Goal: Information Seeking & Learning: Learn about a topic

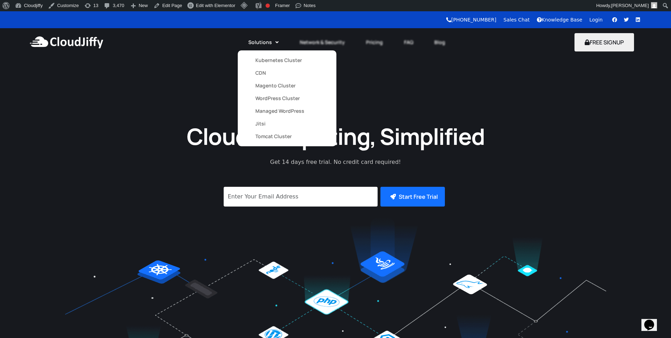
click at [274, 62] on link "Kubernetes Cluster" at bounding box center [286, 60] width 63 height 13
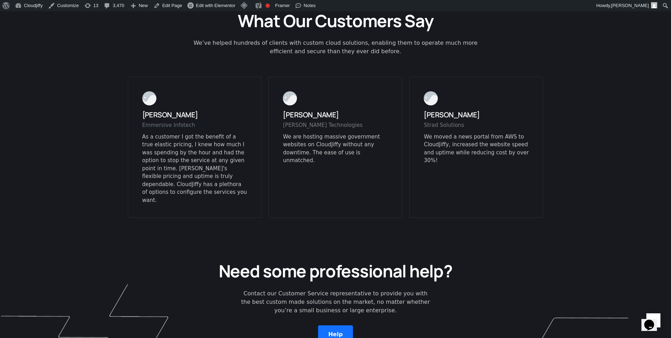
scroll to position [1775, 0]
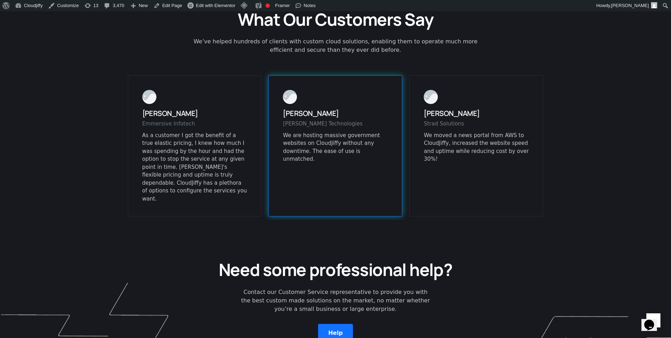
click at [323, 120] on div "[PERSON_NAME] Technologies" at bounding box center [335, 126] width 105 height 12
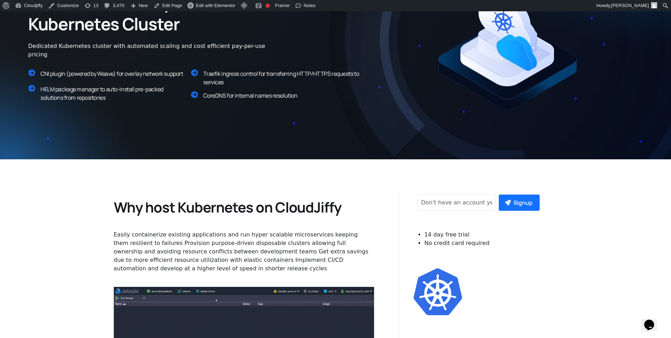
scroll to position [0, 0]
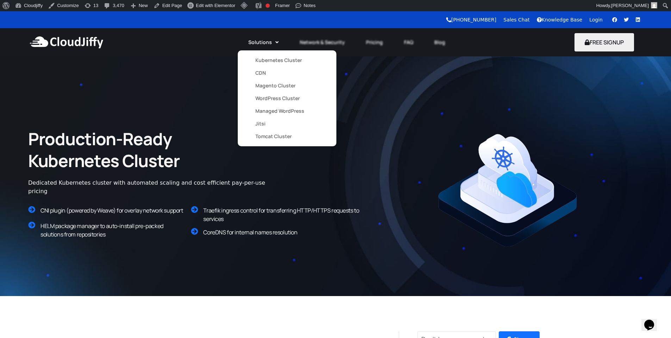
click at [265, 75] on link "CDN" at bounding box center [286, 73] width 63 height 13
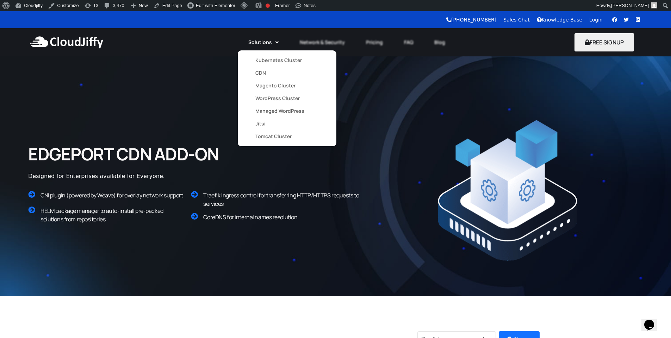
click at [267, 86] on link "Magento Cluster" at bounding box center [286, 85] width 63 height 13
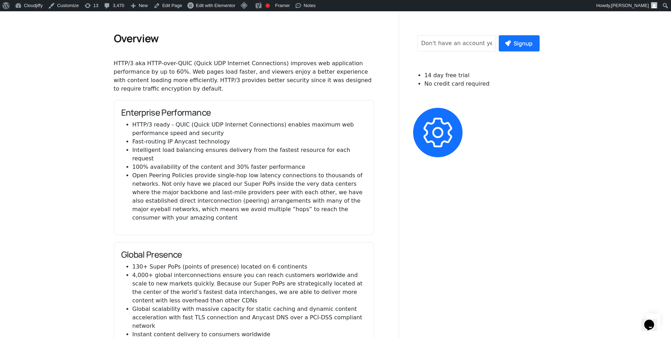
scroll to position [719, 0]
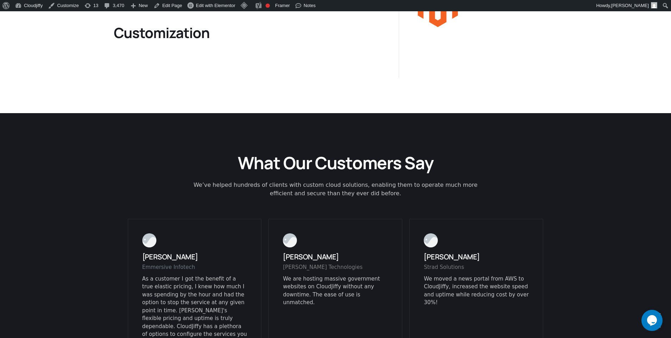
scroll to position [1818, 0]
